Goal: Task Accomplishment & Management: Complete application form

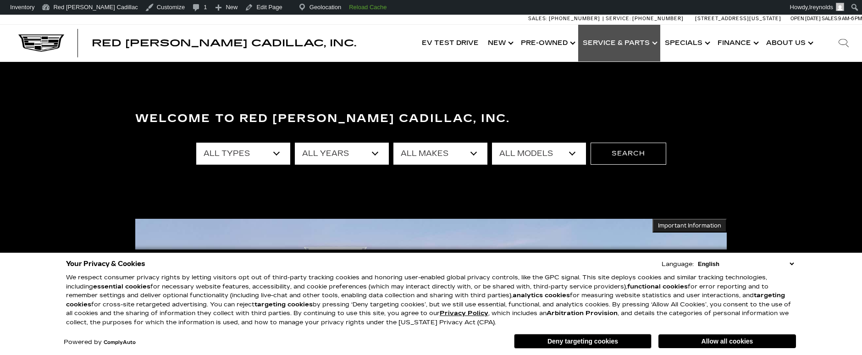
click at [627, 42] on link "Show Service & Parts" at bounding box center [619, 43] width 82 height 37
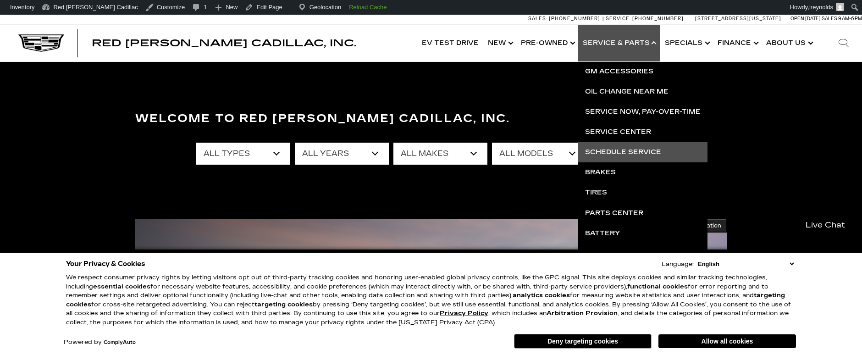
click at [626, 147] on link "Schedule Service" at bounding box center [642, 152] width 129 height 20
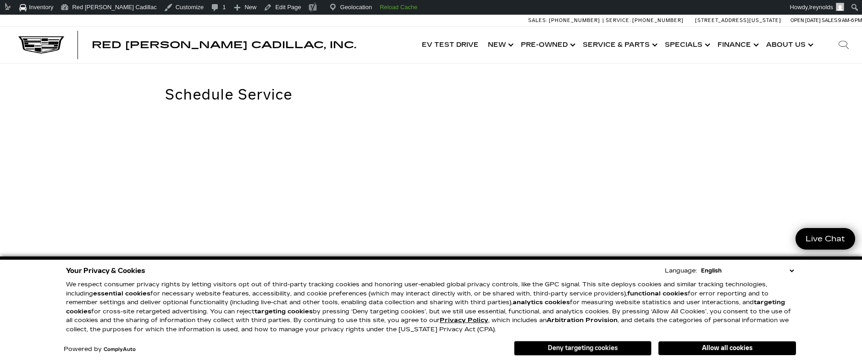
click at [585, 354] on button "Deny targeting cookies" at bounding box center [583, 348] width 138 height 15
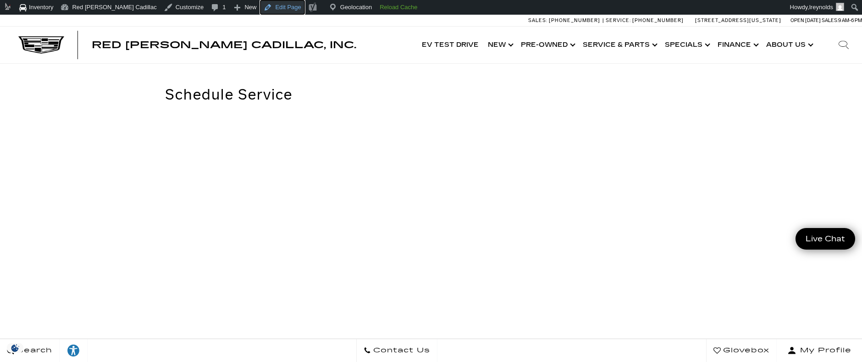
click at [260, 8] on link "Edit Page" at bounding box center [282, 7] width 44 height 15
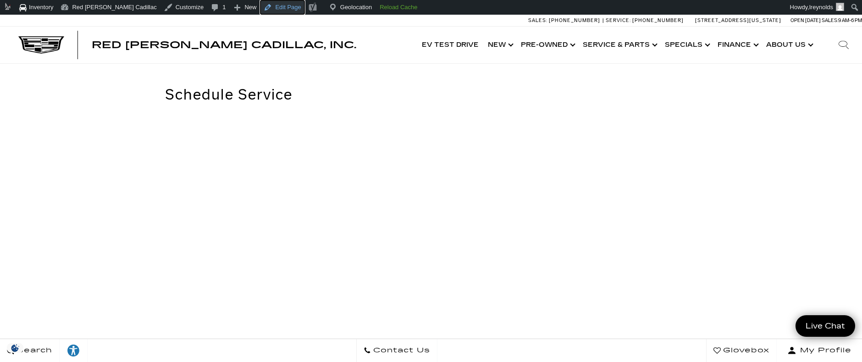
scroll to position [4, 0]
